Goal: Task Accomplishment & Management: Complete application form

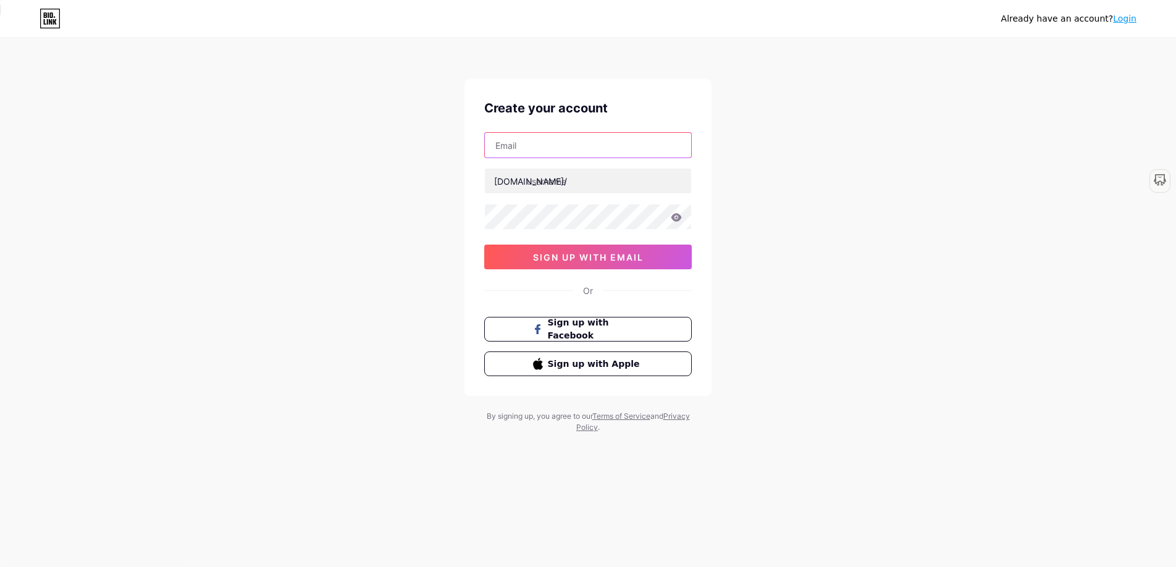
click at [586, 157] on input "text" at bounding box center [588, 145] width 206 height 25
type input "[EMAIL_ADDRESS][DOMAIN_NAME]"
type input "designwhizz"
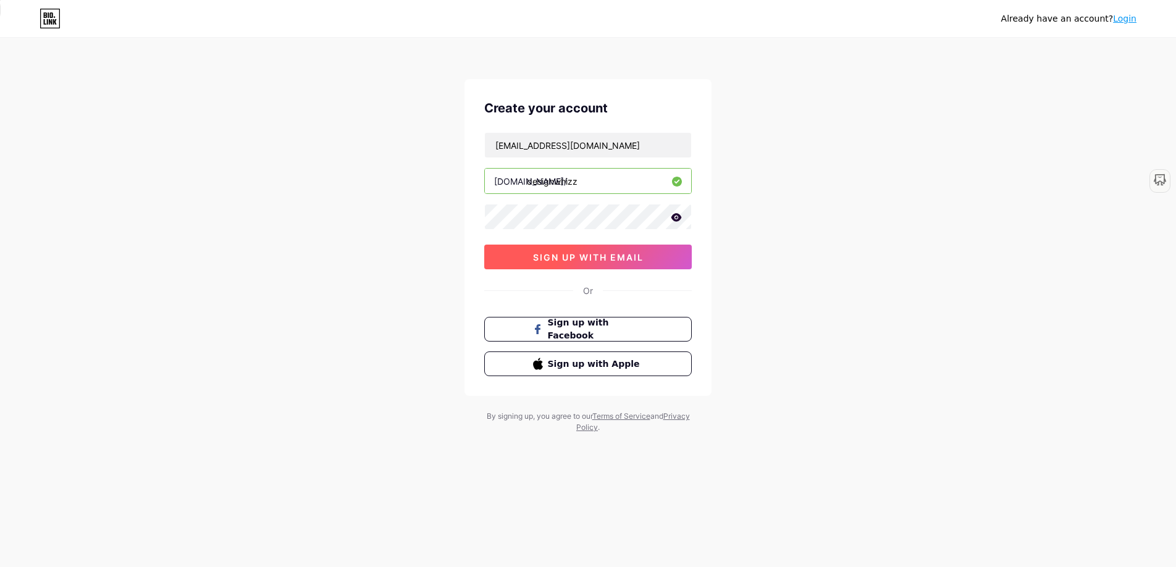
click at [614, 259] on span "sign up with email" at bounding box center [588, 257] width 111 height 10
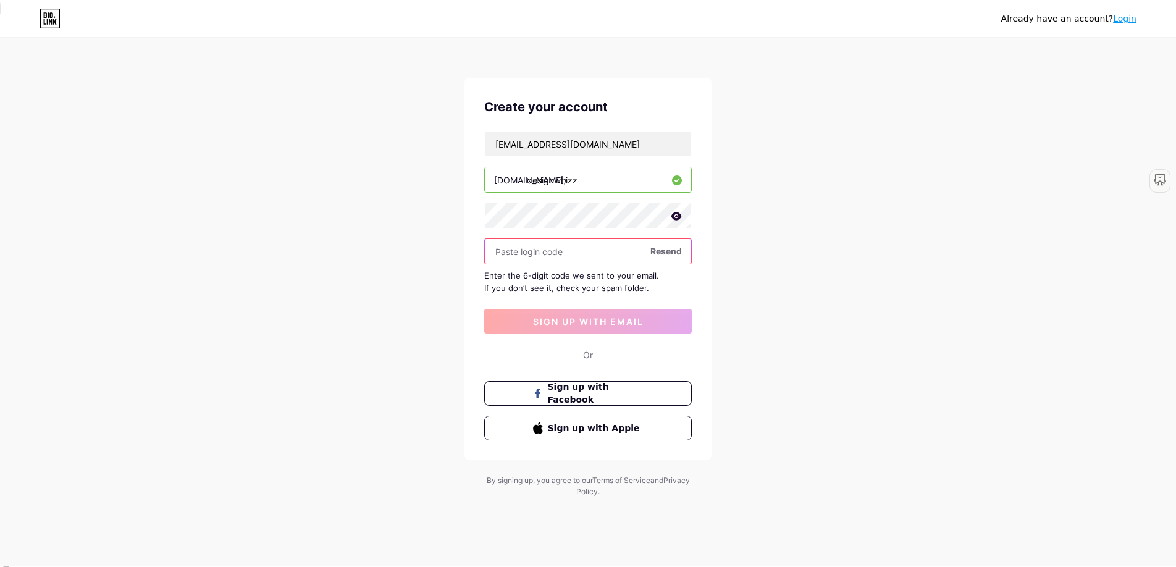
paste input "651261"
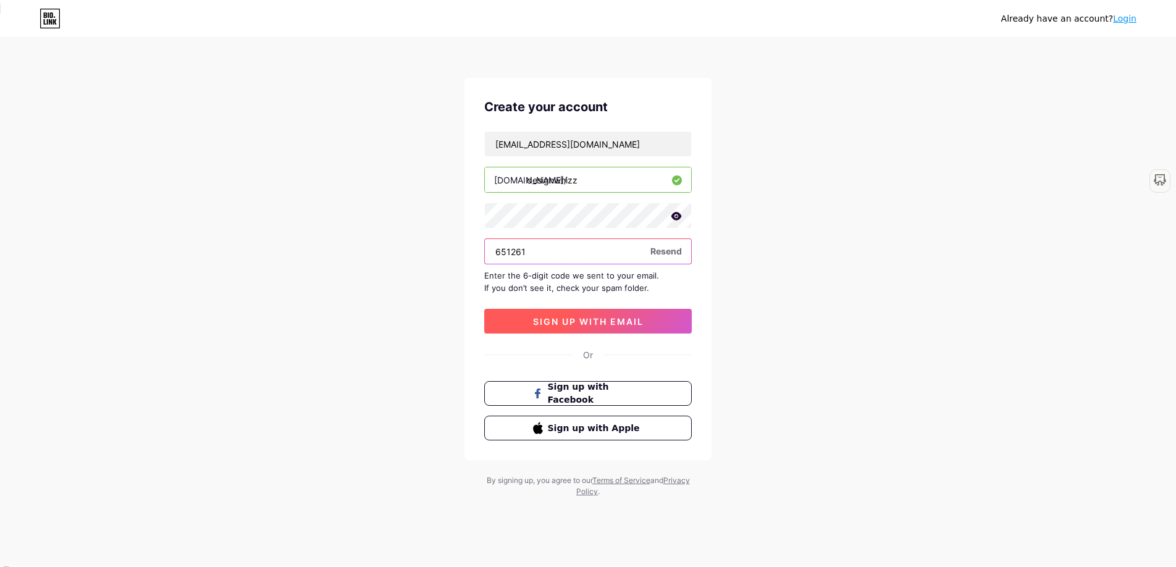
type input "651261"
click at [656, 317] on button "sign up with email" at bounding box center [587, 321] width 207 height 25
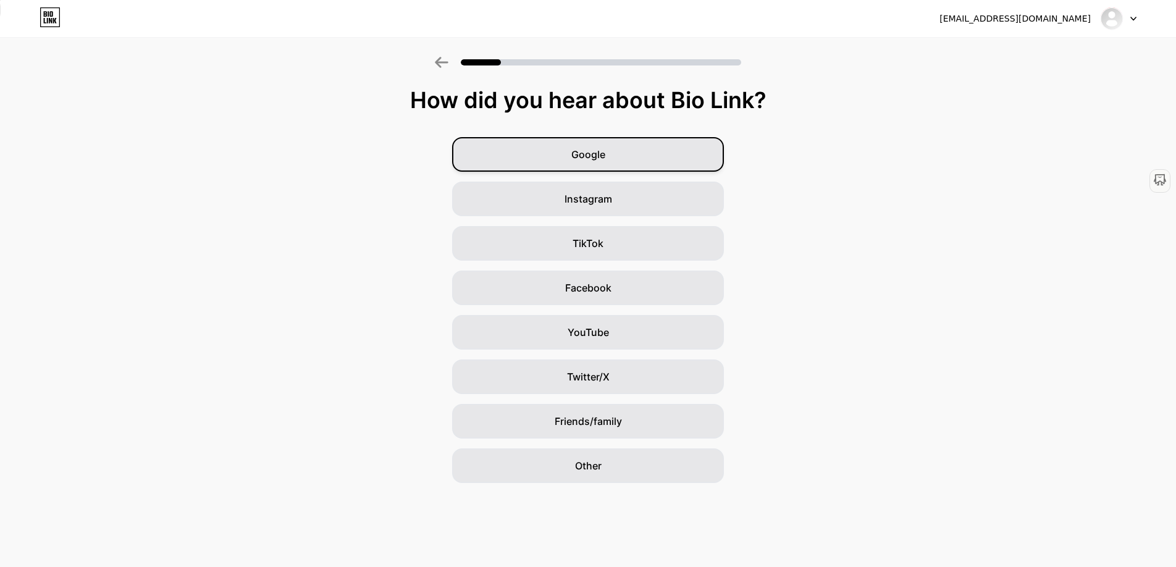
click at [679, 154] on div "Google" at bounding box center [588, 154] width 272 height 35
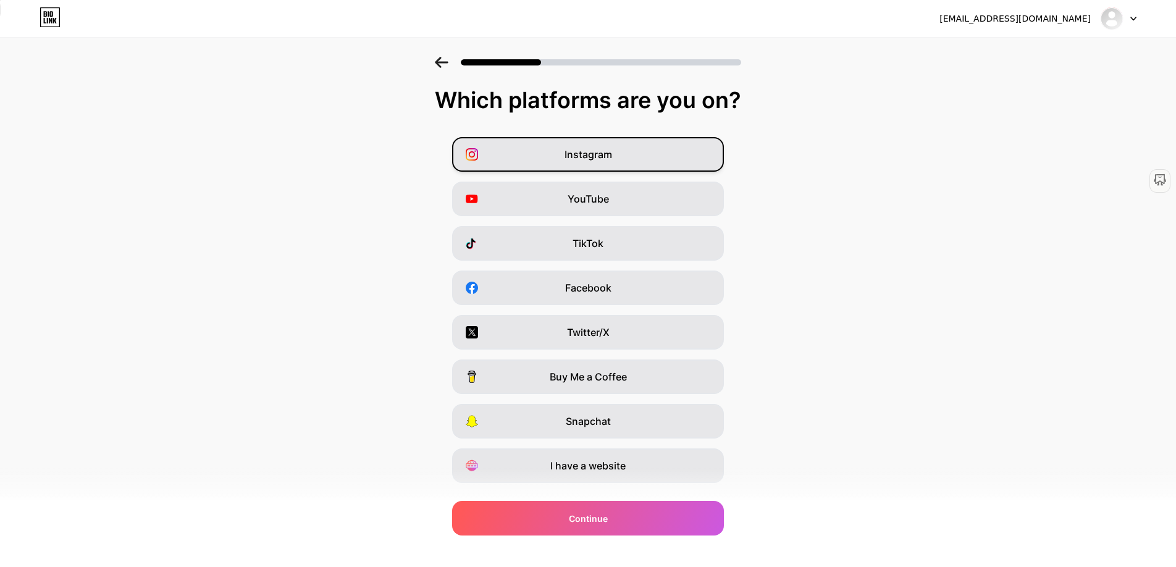
click at [664, 151] on div "Instagram" at bounding box center [588, 154] width 272 height 35
click at [634, 329] on div "Twitter/X" at bounding box center [588, 332] width 272 height 35
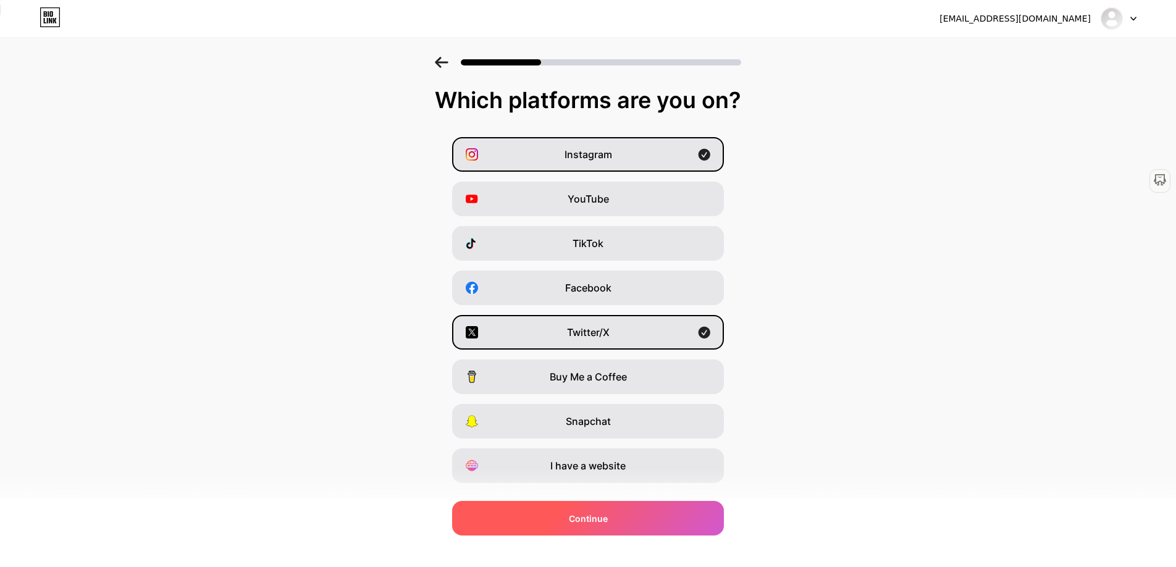
click at [670, 515] on div "Continue" at bounding box center [588, 518] width 272 height 35
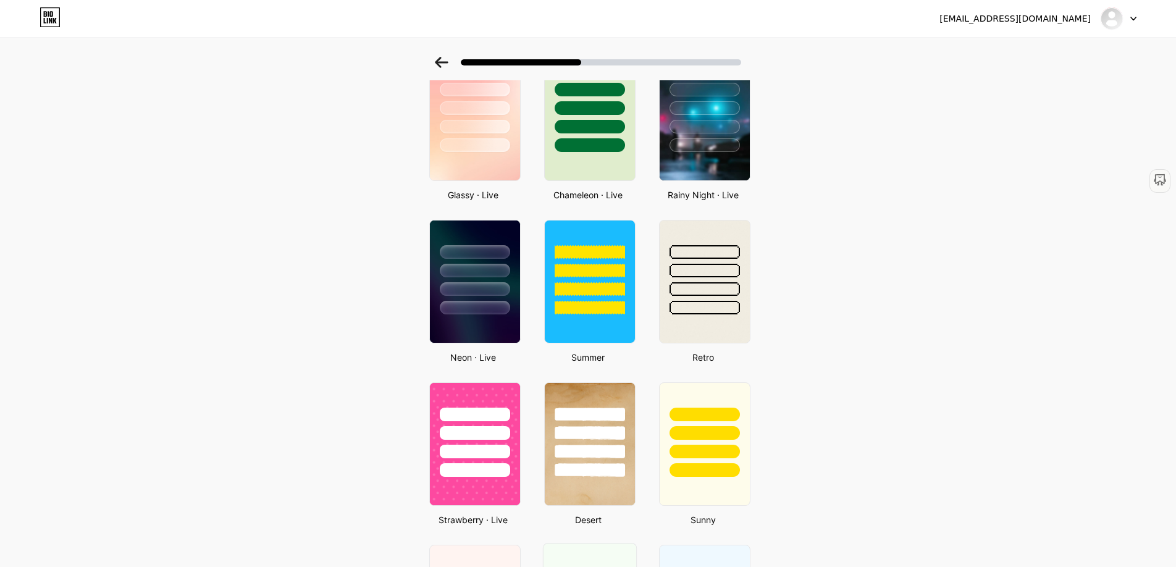
scroll to position [404, 0]
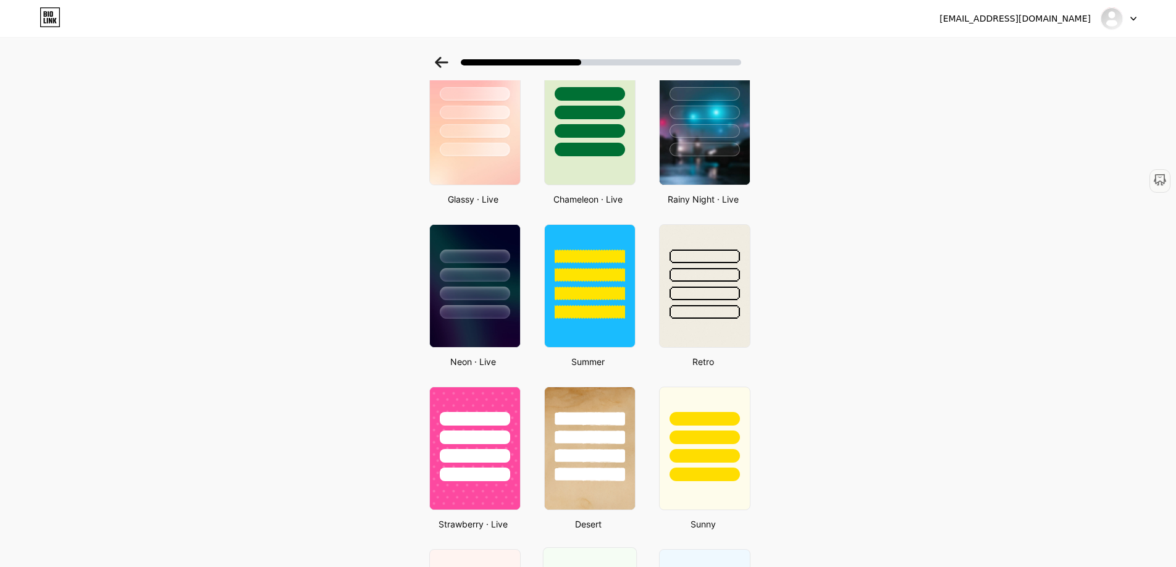
click at [556, 304] on div at bounding box center [590, 272] width 90 height 94
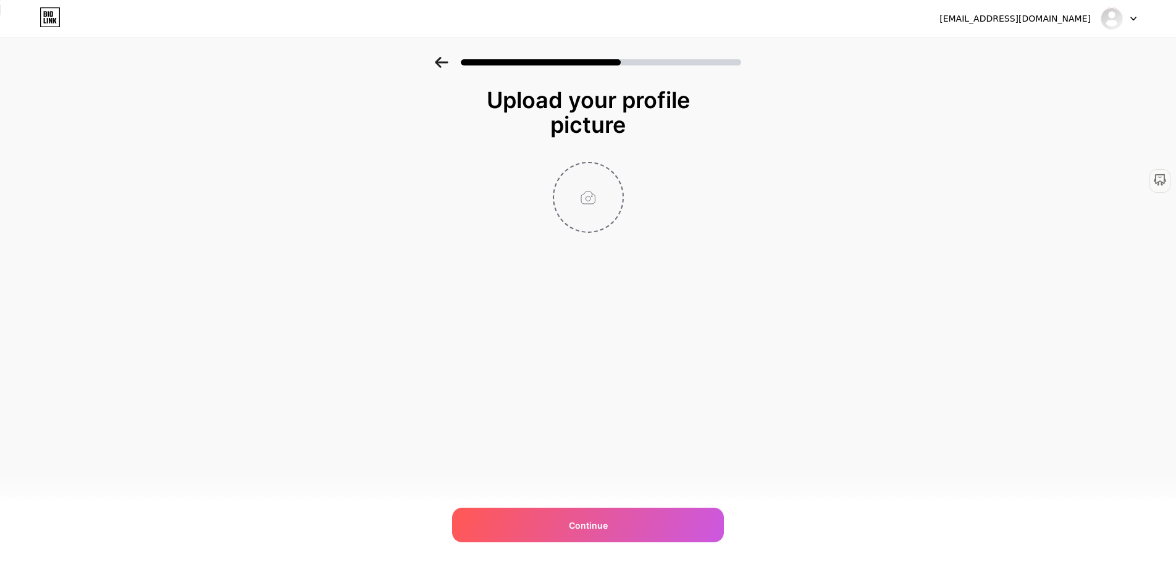
click at [580, 187] on input "file" at bounding box center [588, 197] width 69 height 69
type input "C:\fakepath\IMG_6581.jpg"
click at [595, 219] on img at bounding box center [588, 197] width 71 height 71
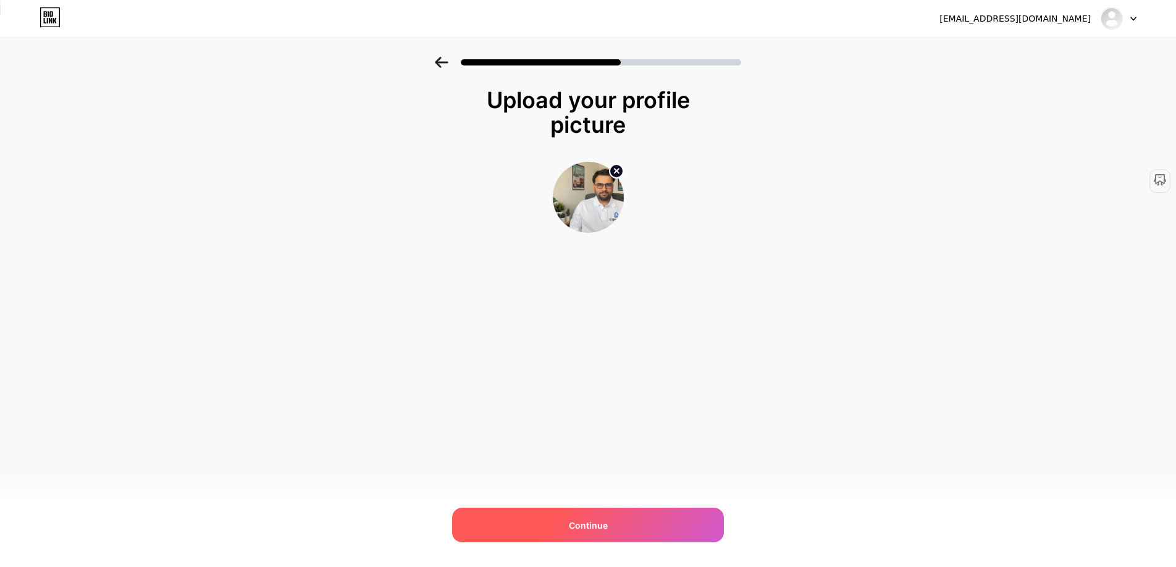
click at [600, 519] on span "Continue" at bounding box center [588, 525] width 39 height 13
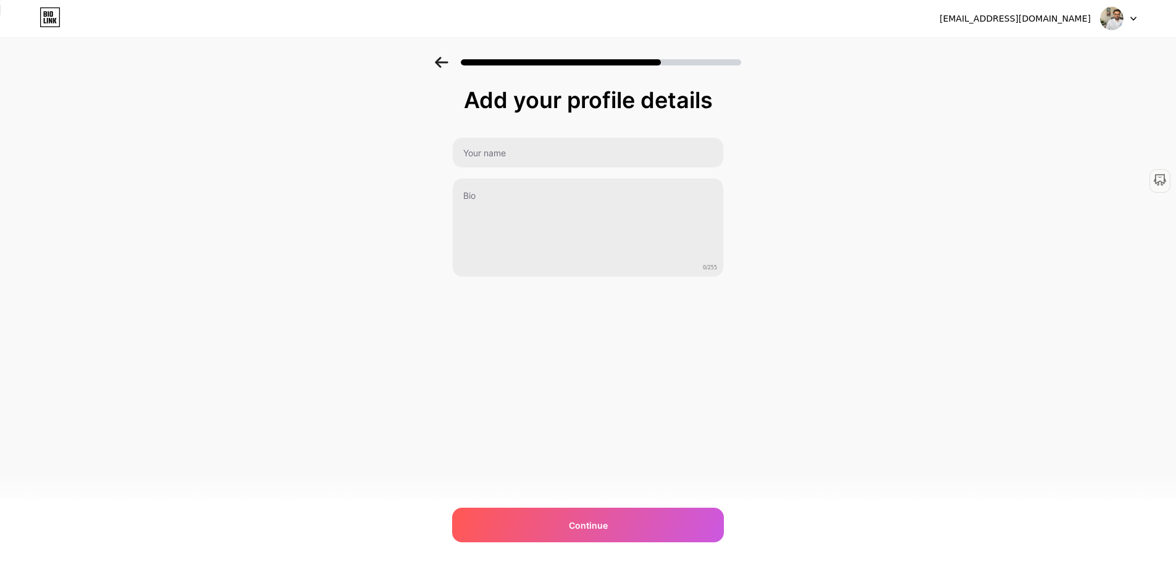
click at [554, 174] on div "0/255" at bounding box center [588, 207] width 272 height 140
click at [552, 166] on input "text" at bounding box center [588, 153] width 270 height 30
type input "Designwhizz"
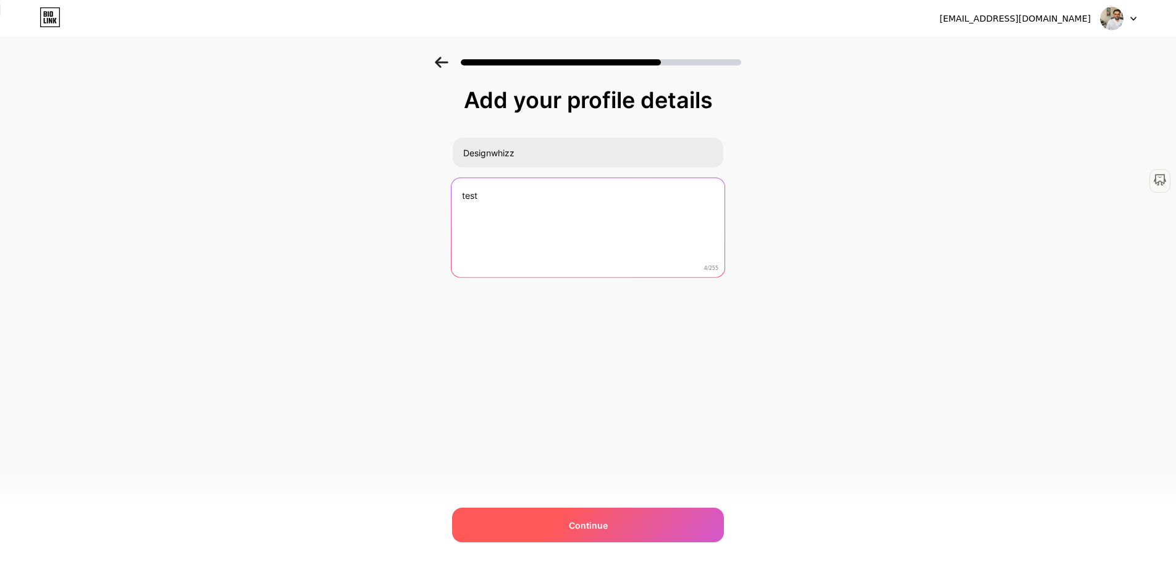
type textarea "test"
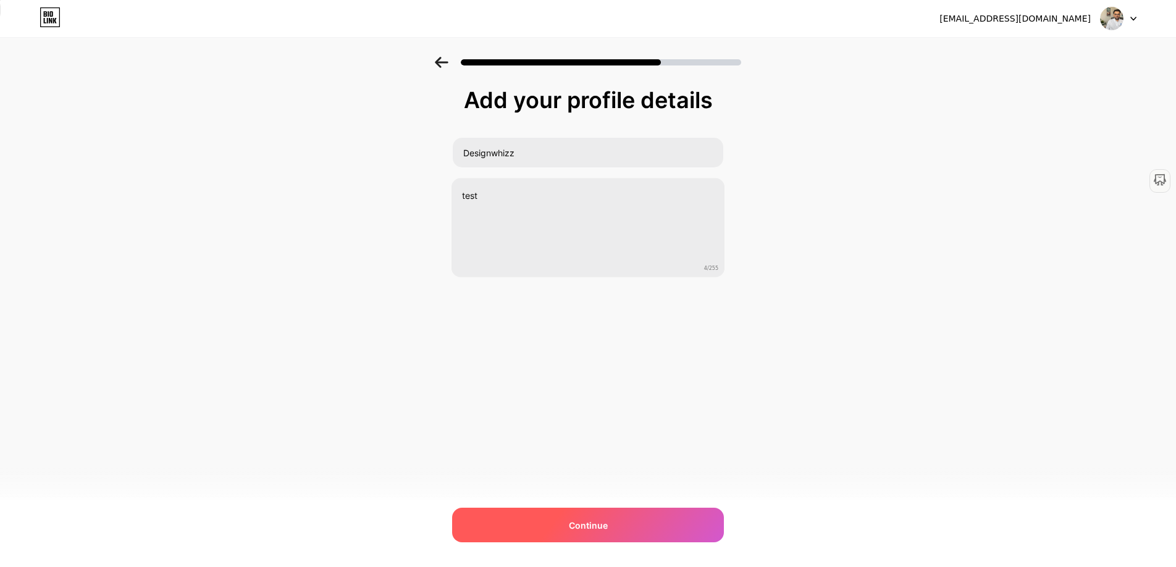
click at [558, 529] on div "Continue" at bounding box center [588, 524] width 272 height 35
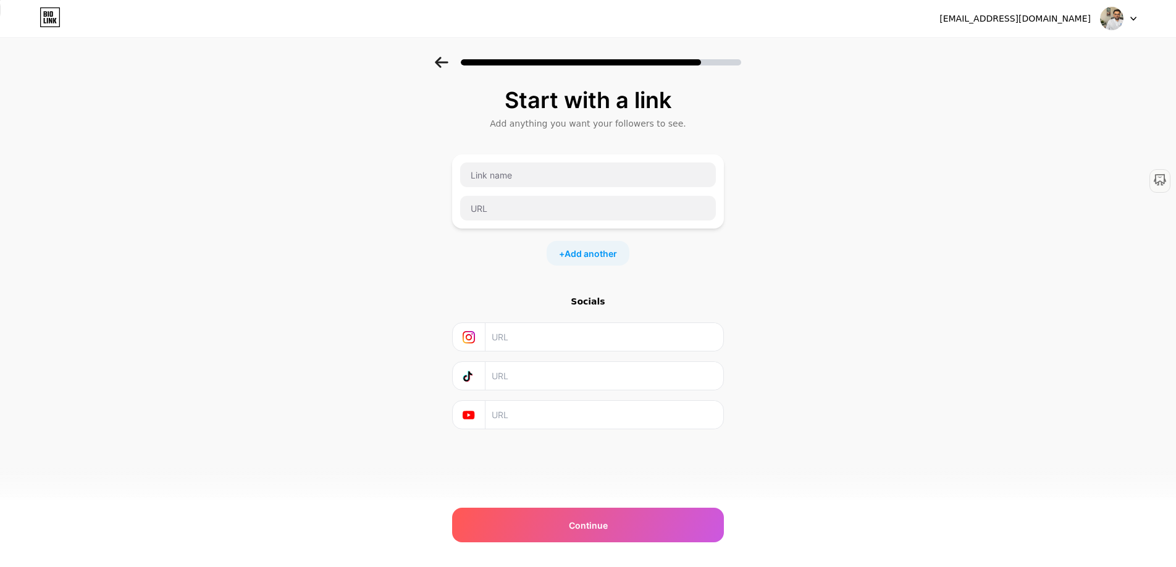
click at [528, 335] on input "text" at bounding box center [603, 337] width 224 height 28
type input "designwhizz"
click at [511, 187] on div at bounding box center [587, 175] width 257 height 26
click at [511, 181] on input "text" at bounding box center [588, 174] width 256 height 25
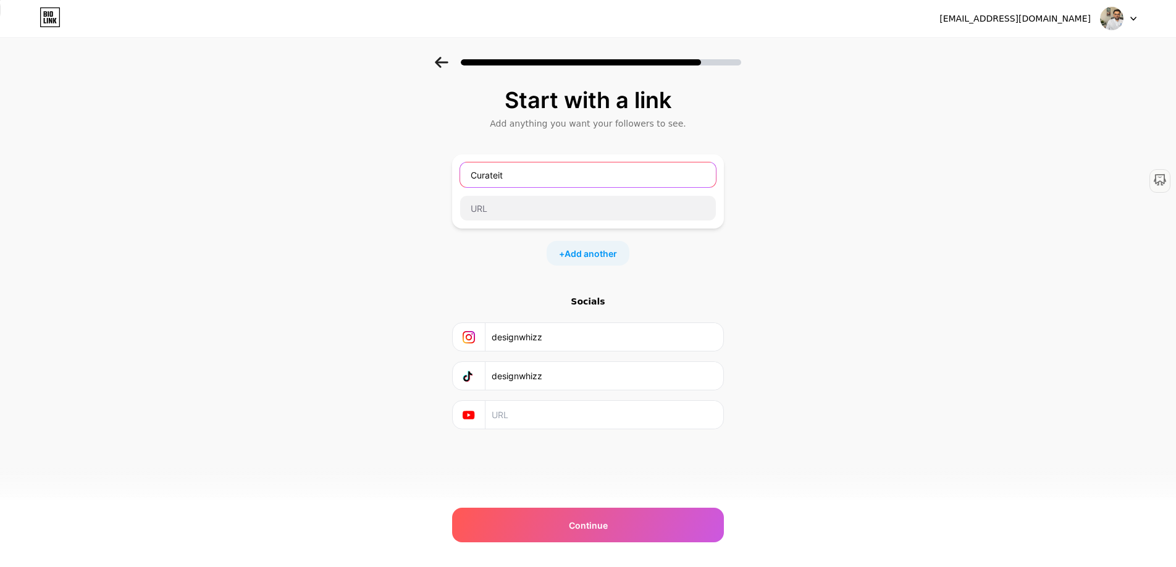
type input "Curateit"
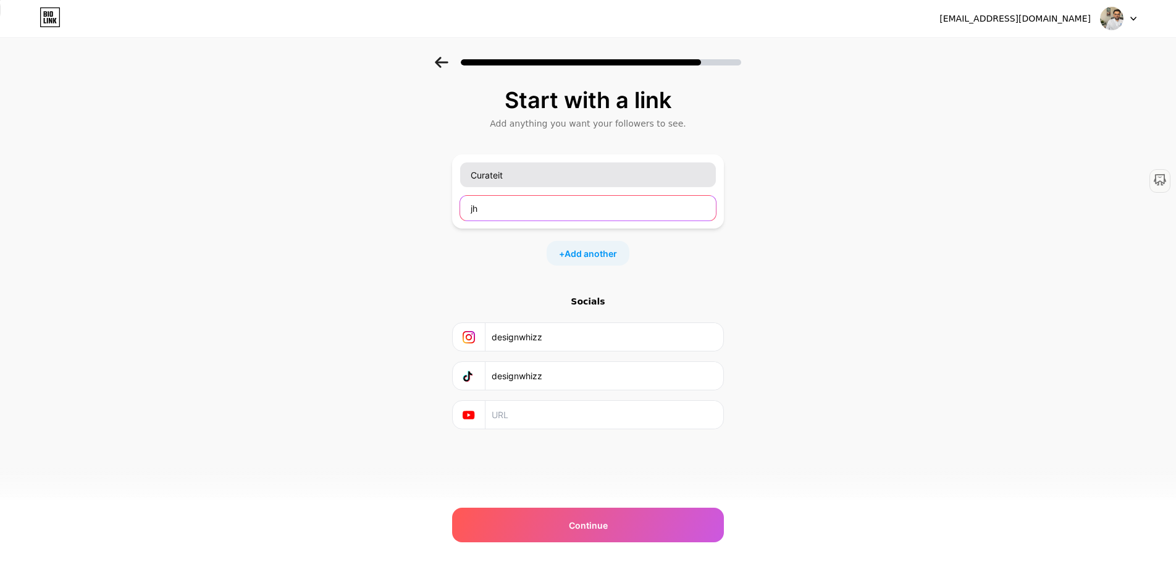
type input "j"
type input "[URL][DOMAIN_NAME]"
click at [850, 241] on div "Start with a link Add anything you want your followers to see. Curateit [URL][D…" at bounding box center [588, 274] width 1176 height 434
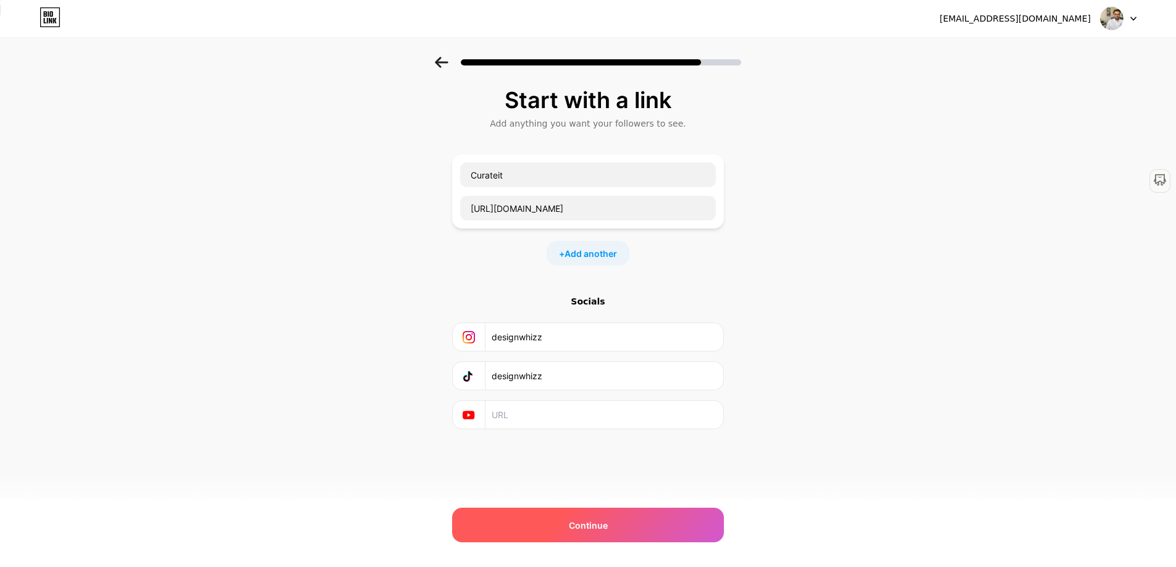
click at [656, 526] on div "Continue" at bounding box center [588, 524] width 272 height 35
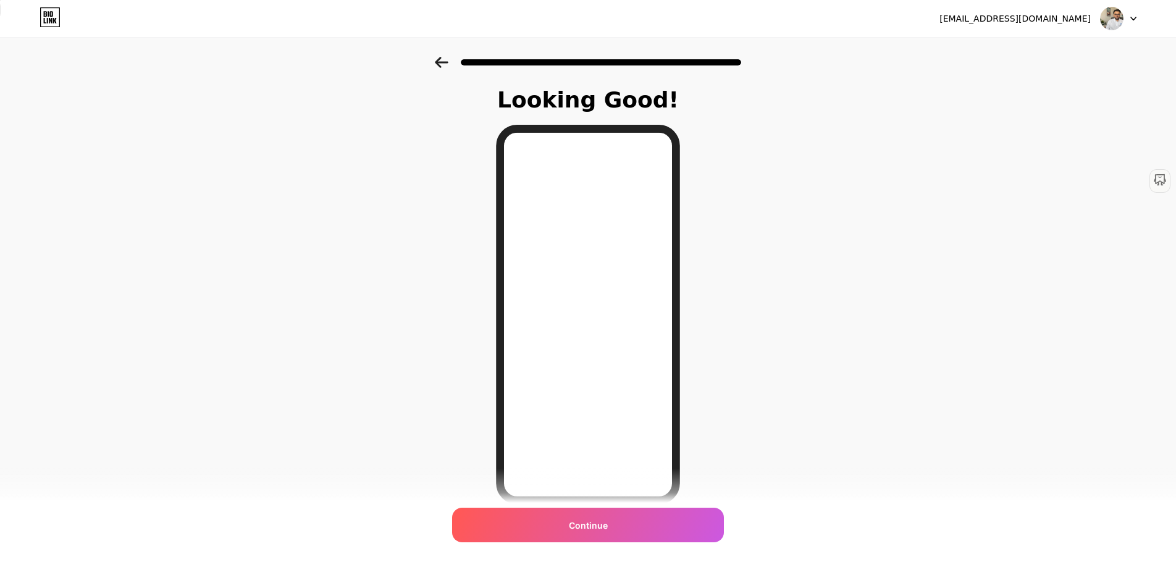
scroll to position [69, 0]
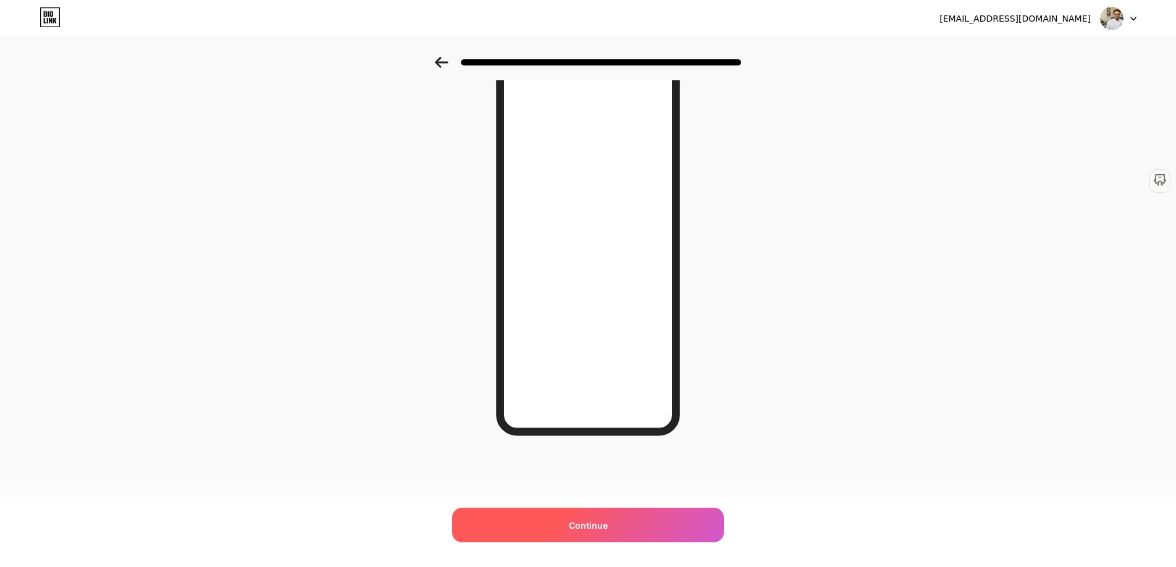
click at [640, 520] on div "Continue" at bounding box center [588, 524] width 272 height 35
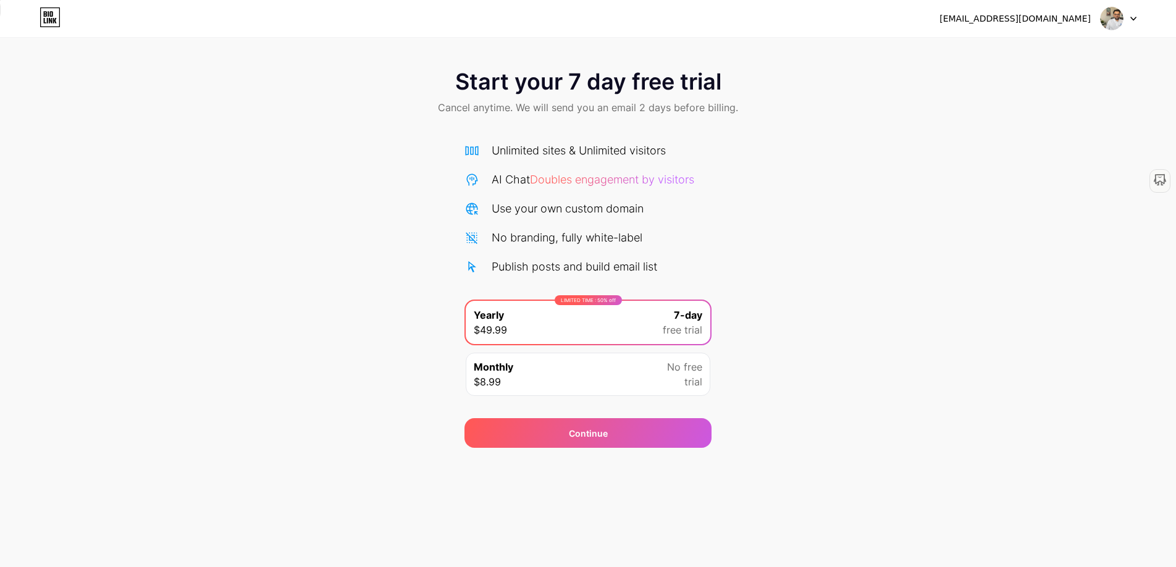
click at [49, 16] on icon at bounding box center [48, 14] width 1 height 6
